Goal: Information Seeking & Learning: Learn about a topic

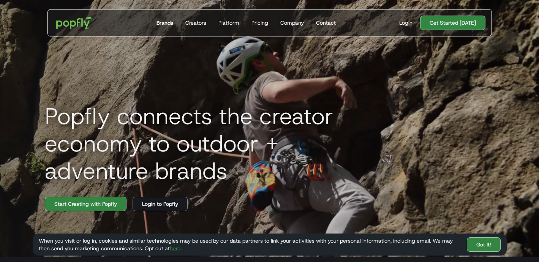
click at [167, 24] on div "Brands" at bounding box center [164, 23] width 17 height 8
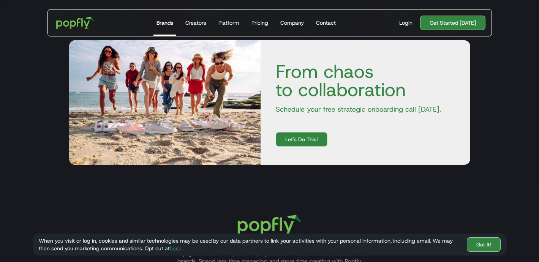
scroll to position [1417, 0]
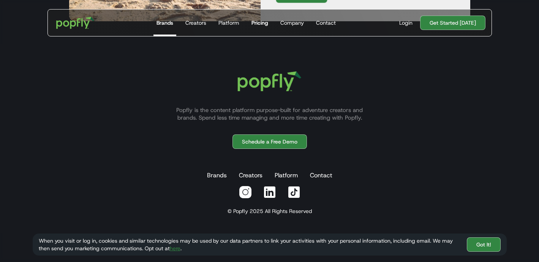
click at [259, 23] on div "Pricing" at bounding box center [259, 23] width 17 height 8
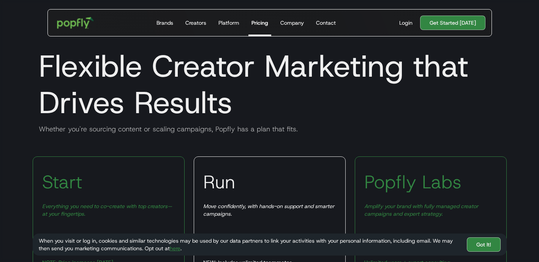
click at [68, 20] on img "home" at bounding box center [75, 23] width 47 height 22
